Goal: Information Seeking & Learning: Learn about a topic

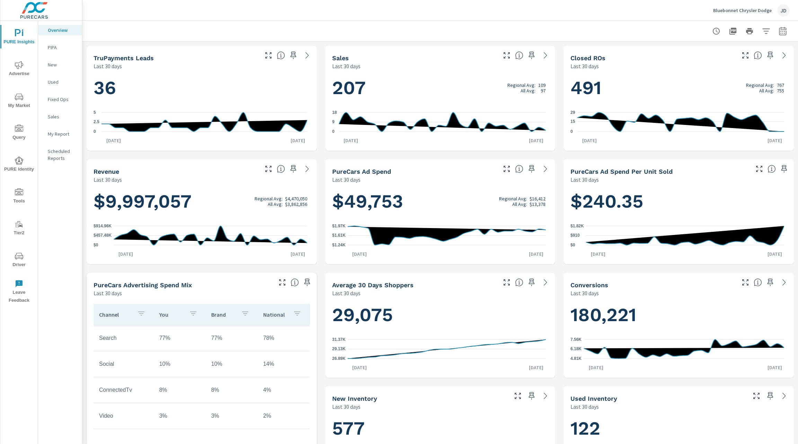
scroll to position [0, 0]
click at [778, 31] on icon "button" at bounding box center [782, 31] width 8 height 8
select select "Last 30 days"
click at [745, 60] on select "Custom Yesterday Last week Last 7 days Last 14 days Last 30 days Last 45 days L…" at bounding box center [718, 60] width 69 height 14
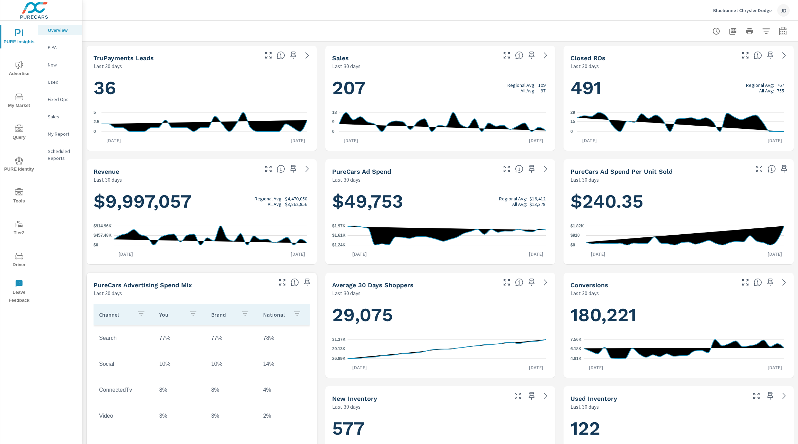
click at [16, 70] on span "Advertise" at bounding box center [18, 69] width 33 height 17
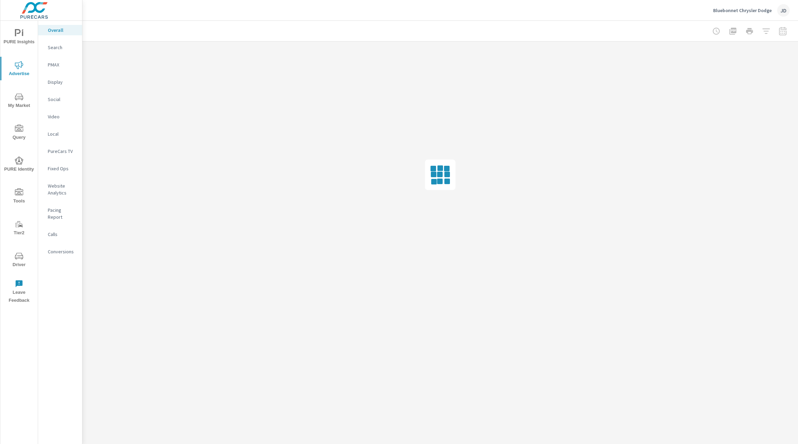
click at [19, 105] on span "My Market" at bounding box center [18, 101] width 33 height 17
